Goal: Task Accomplishment & Management: Manage account settings

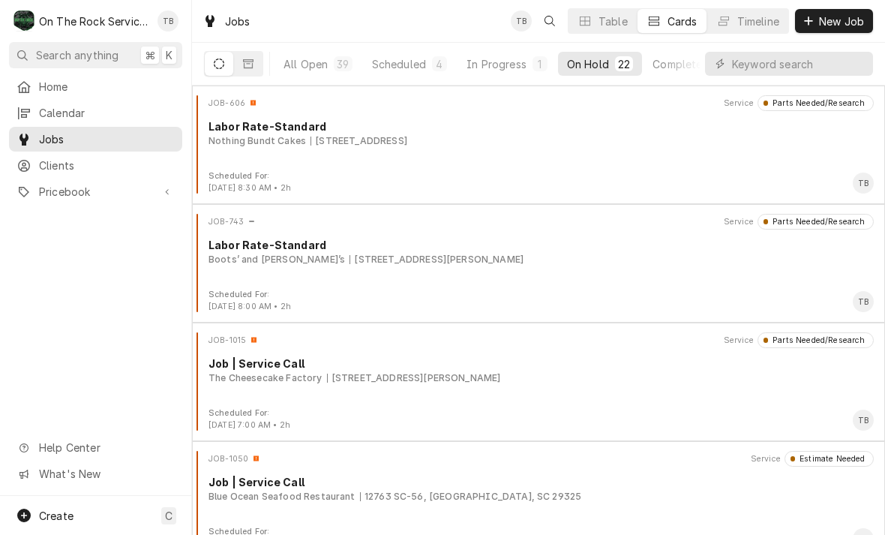
scroll to position [404, 0]
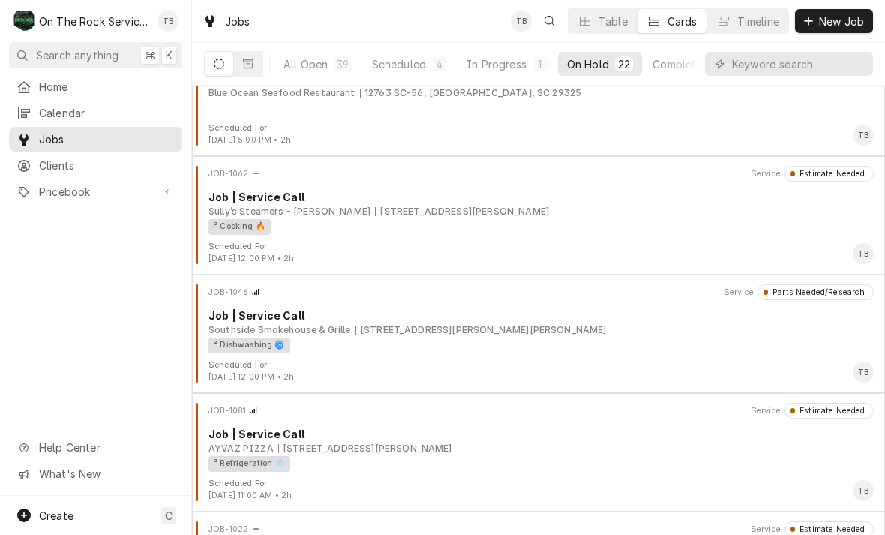
click at [503, 64] on div "In Progress" at bounding box center [497, 64] width 60 height 16
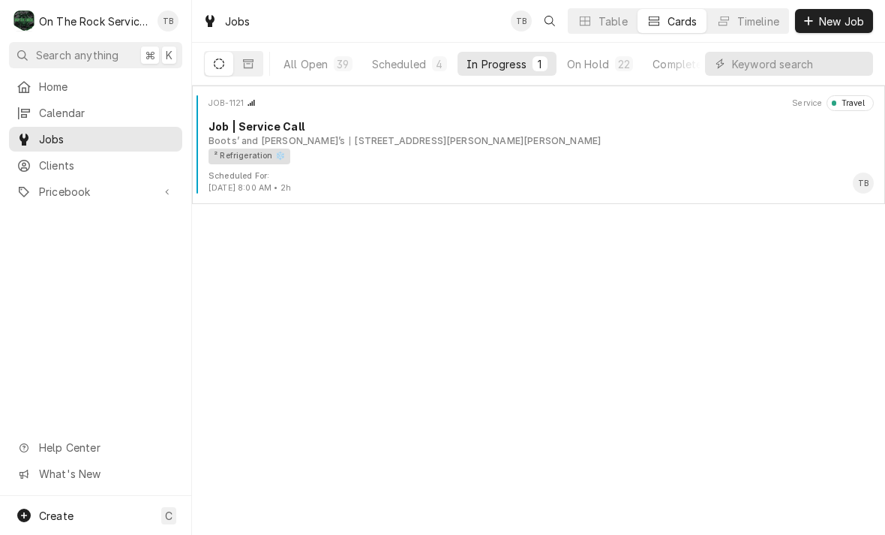
click at [422, 159] on div "² Refrigeration ❄️" at bounding box center [536, 157] width 655 height 16
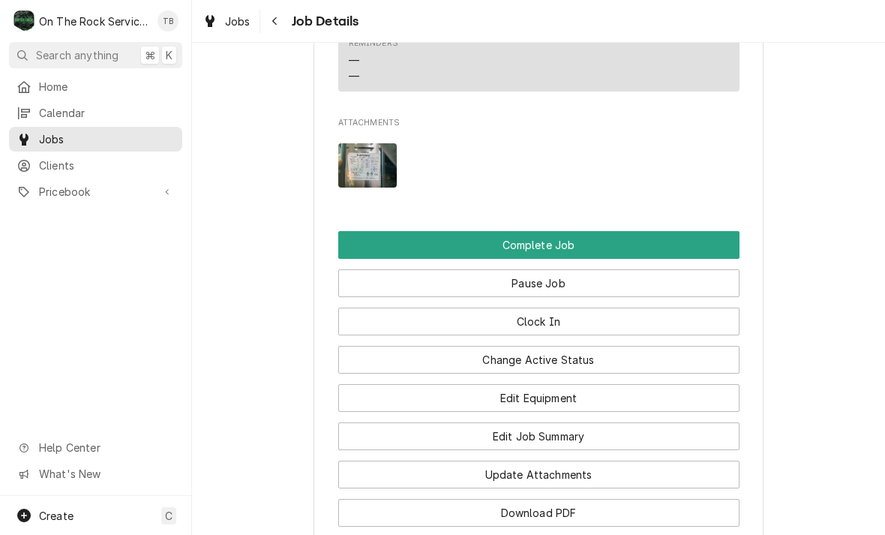
scroll to position [1434, 0]
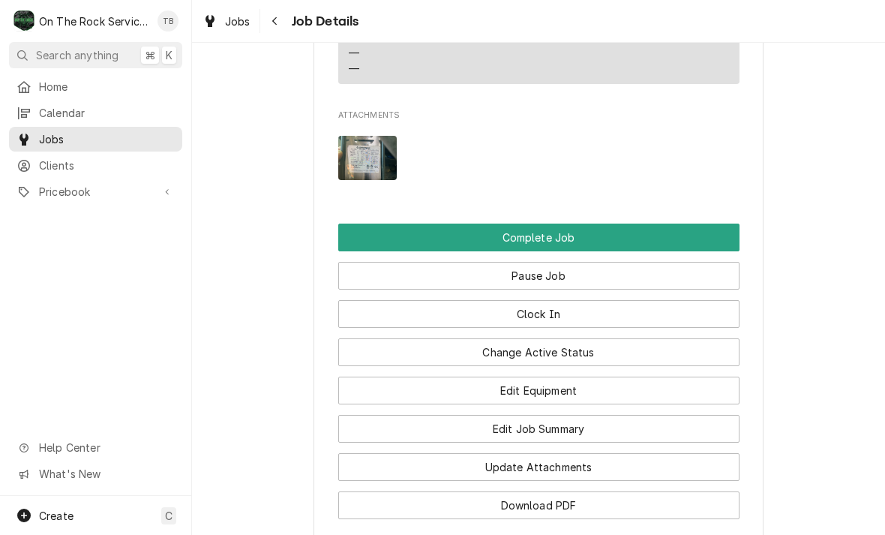
click at [557, 338] on button "Change Active Status" at bounding box center [538, 352] width 401 height 28
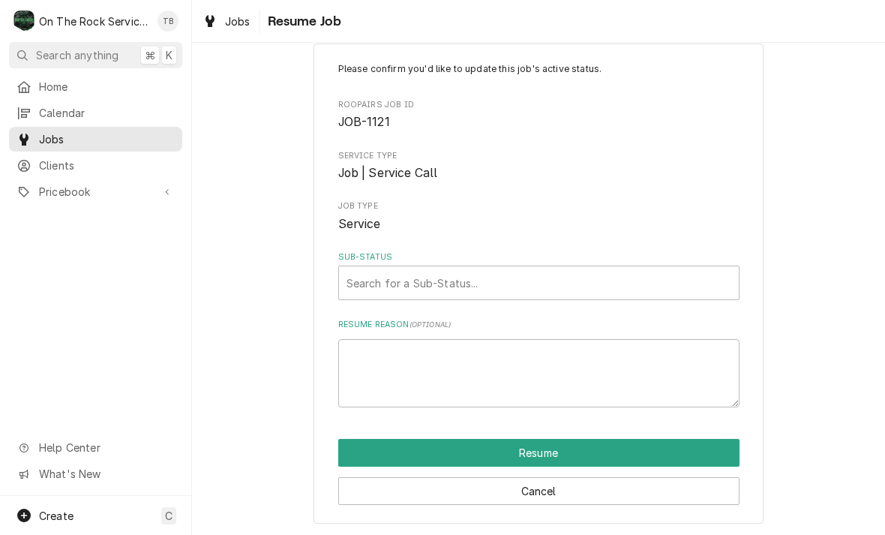
scroll to position [29, 0]
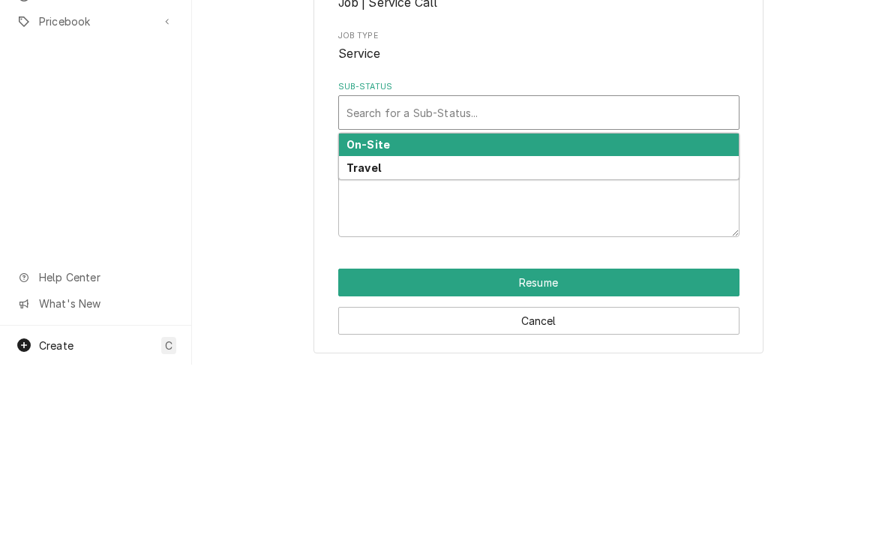
click at [393, 304] on div "On-Site" at bounding box center [539, 315] width 400 height 23
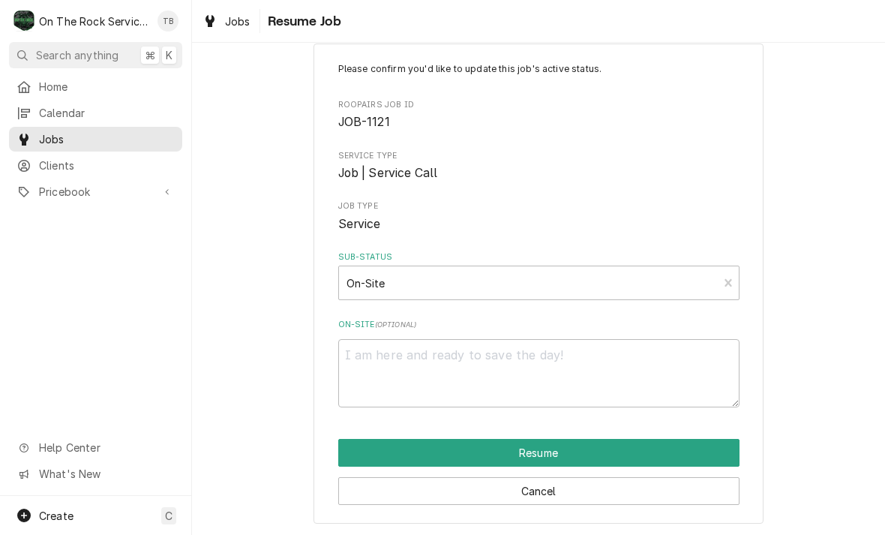
scroll to position [11, 0]
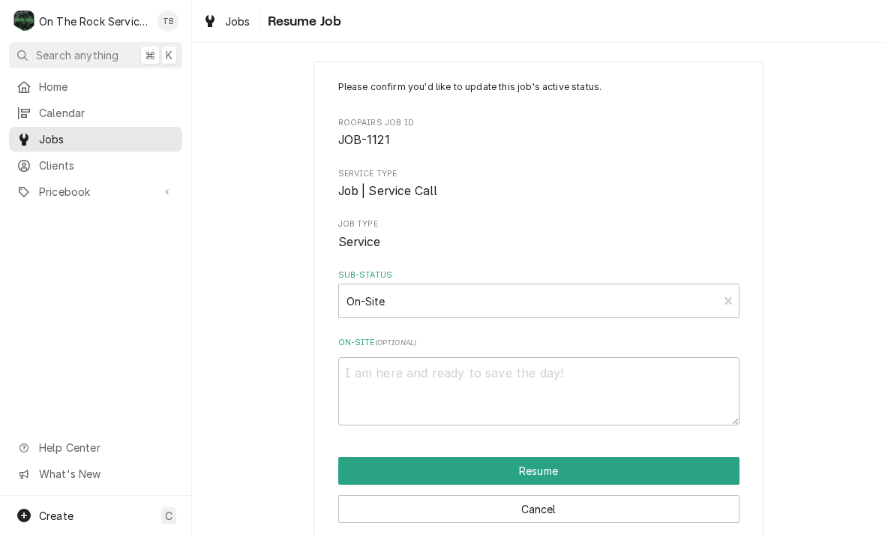
click at [553, 472] on button "Resume" at bounding box center [538, 471] width 401 height 28
type textarea "x"
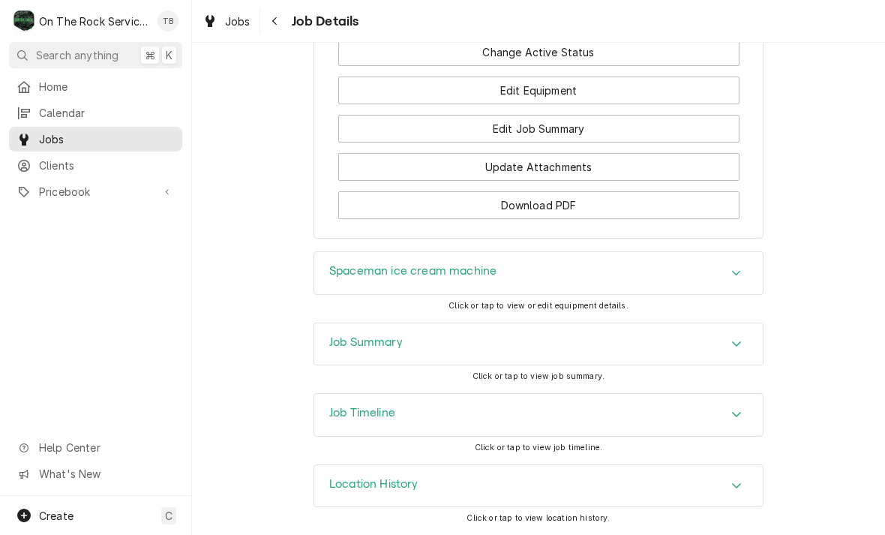
scroll to position [1716, 0]
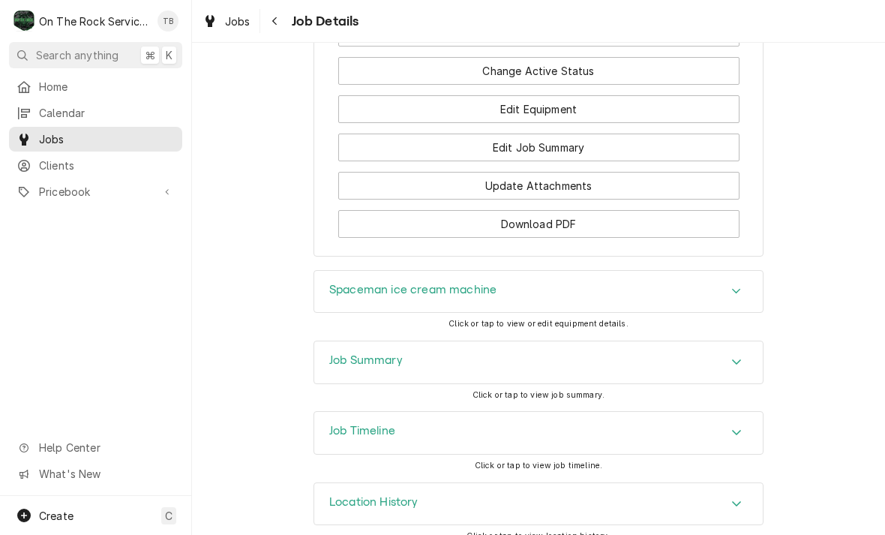
scroll to position [1716, 0]
click at [730, 283] on div "Accordion Header" at bounding box center [736, 292] width 23 height 18
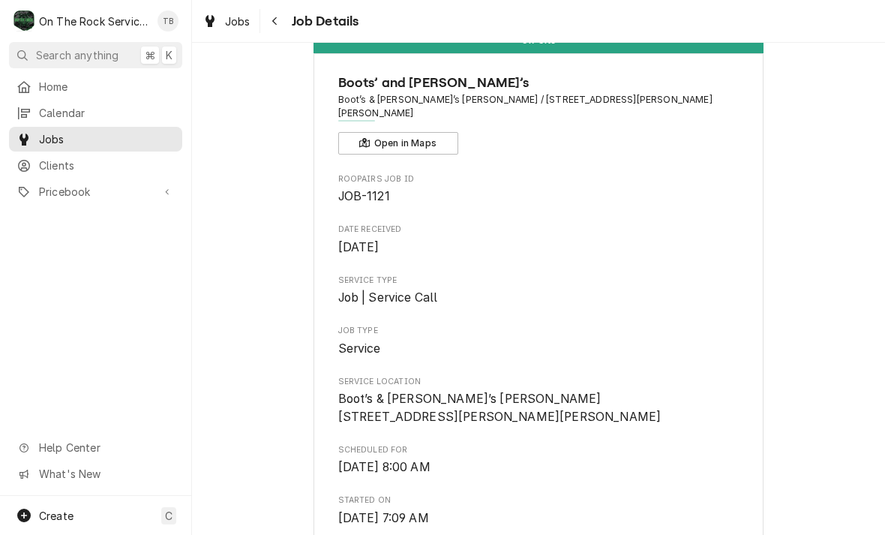
scroll to position [36, 0]
